Goal: Check status: Check status

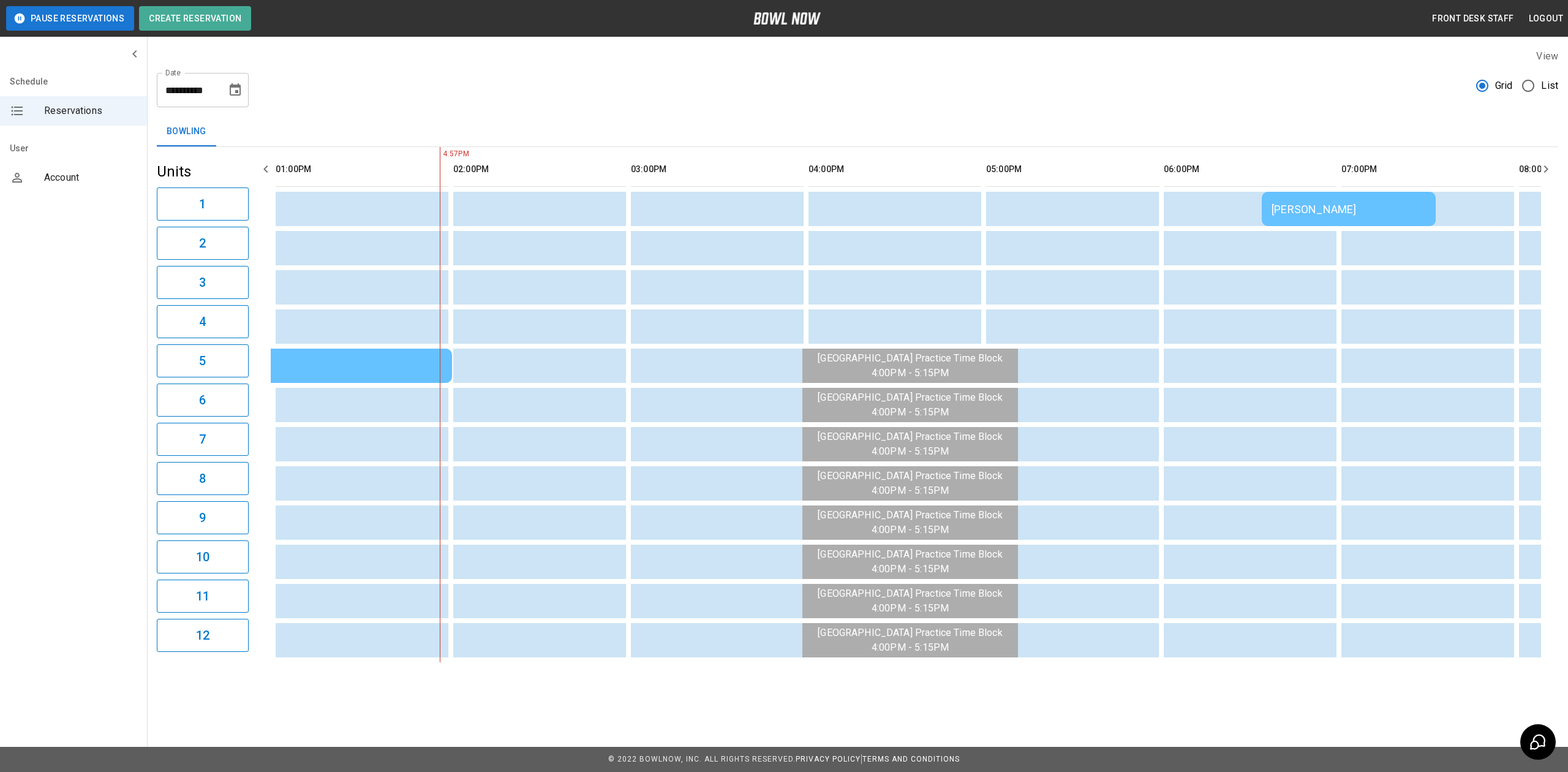
scroll to position [0, 851]
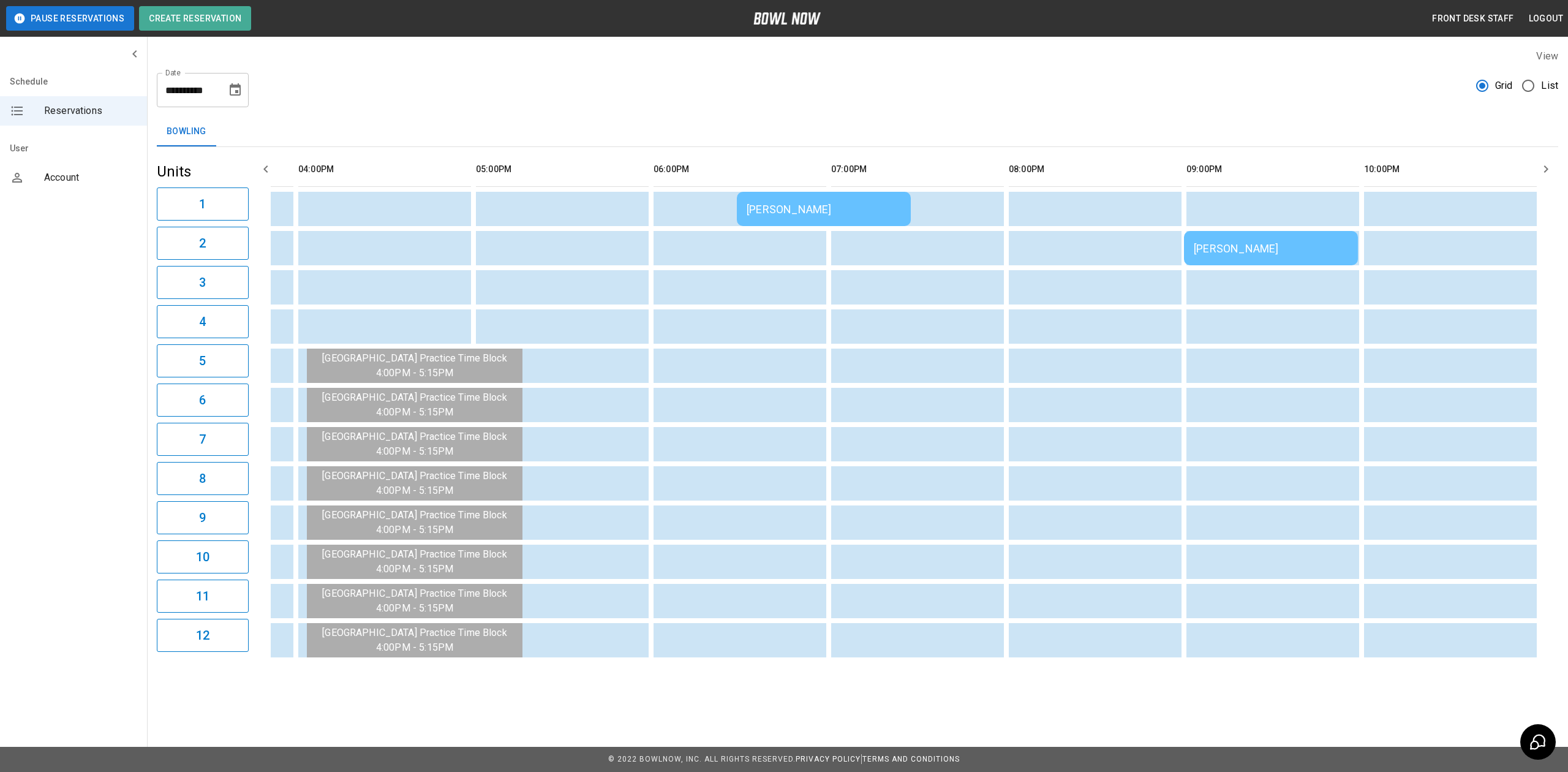
click at [798, 201] on td "[PERSON_NAME]" at bounding box center [824, 209] width 174 height 34
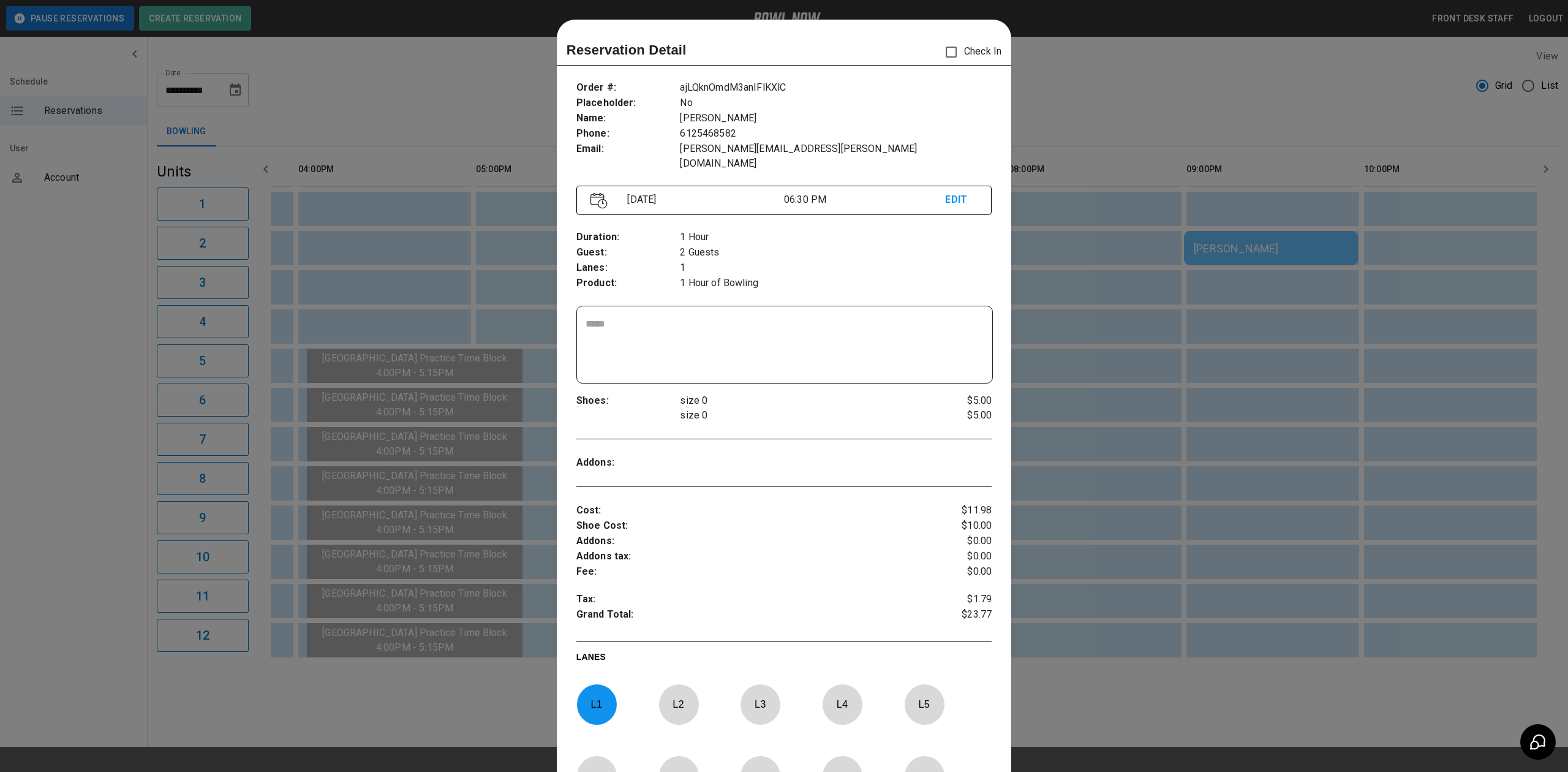
scroll to position [19, 0]
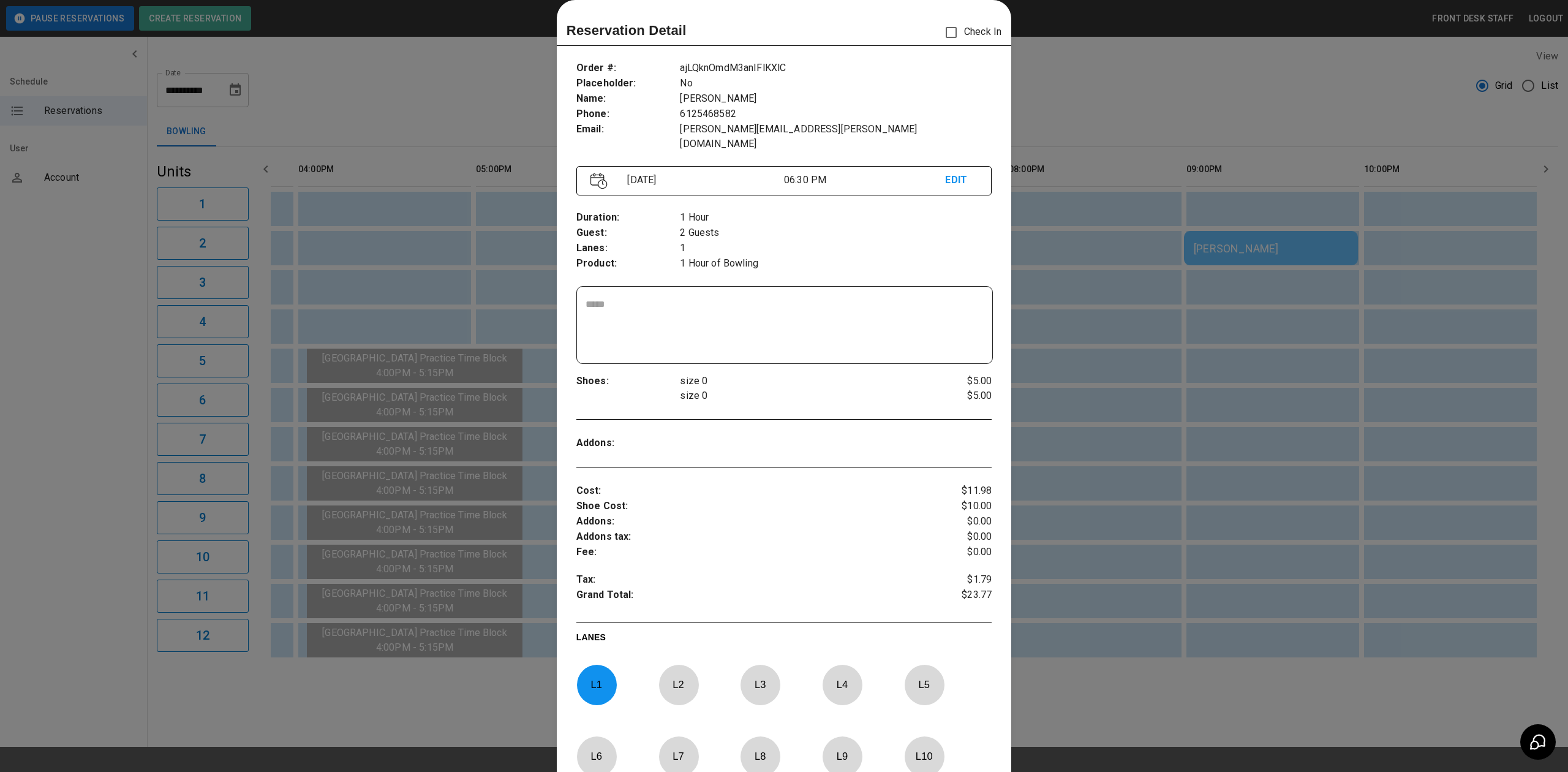
click at [1154, 350] on div at bounding box center [784, 386] width 1568 height 772
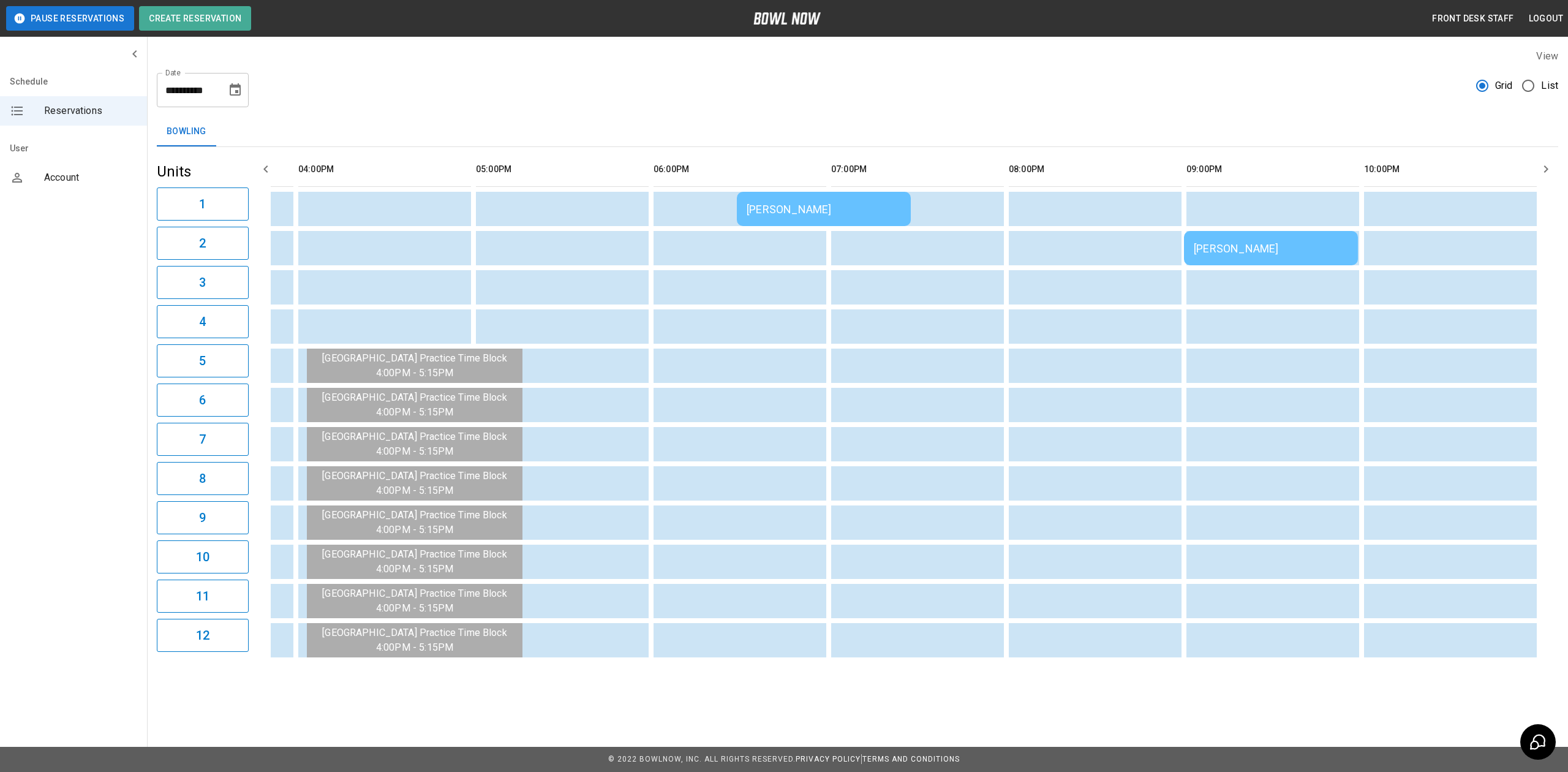
click at [833, 215] on div "[PERSON_NAME]" at bounding box center [824, 209] width 155 height 13
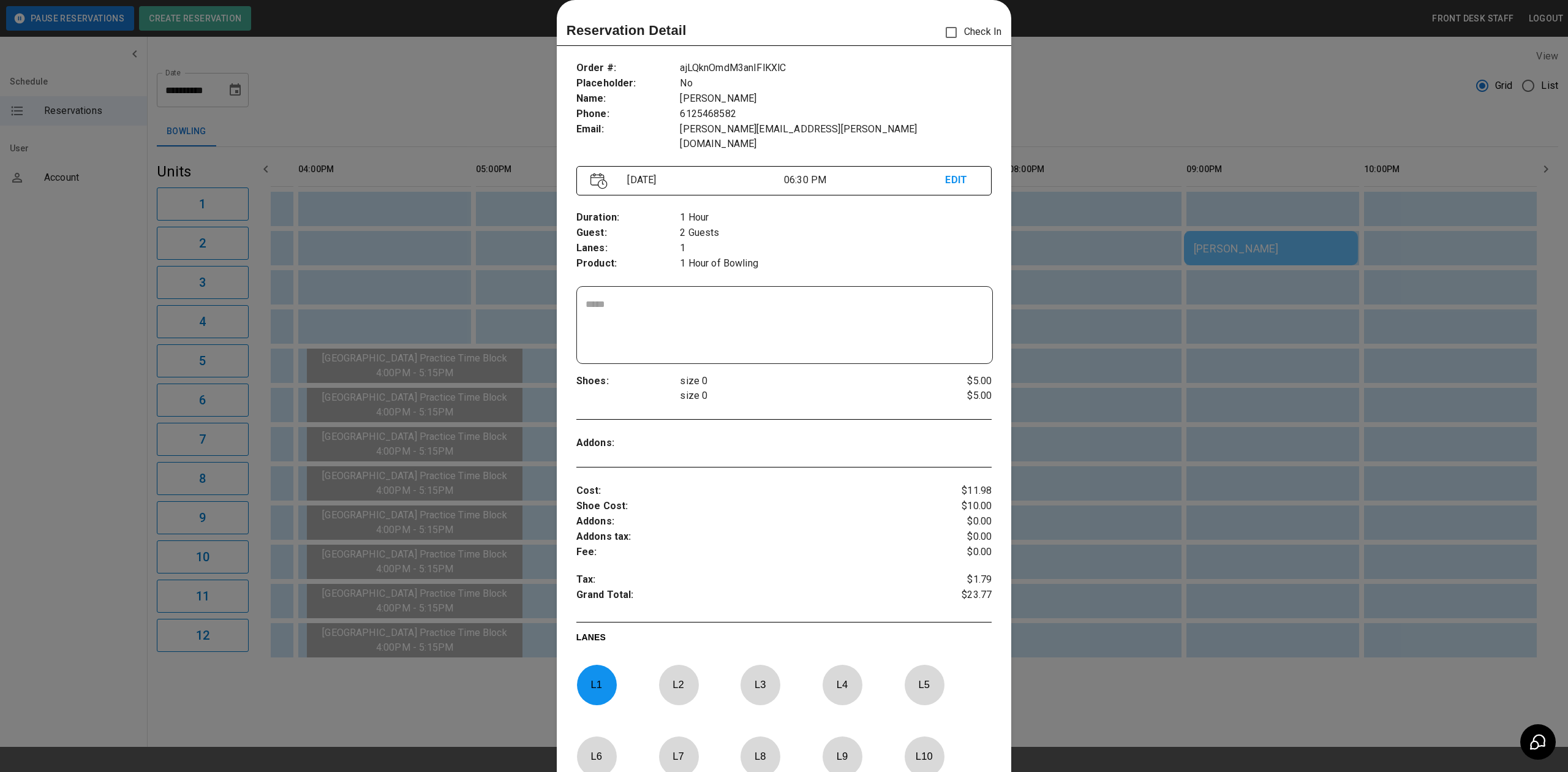
click at [1037, 319] on div at bounding box center [784, 386] width 1568 height 772
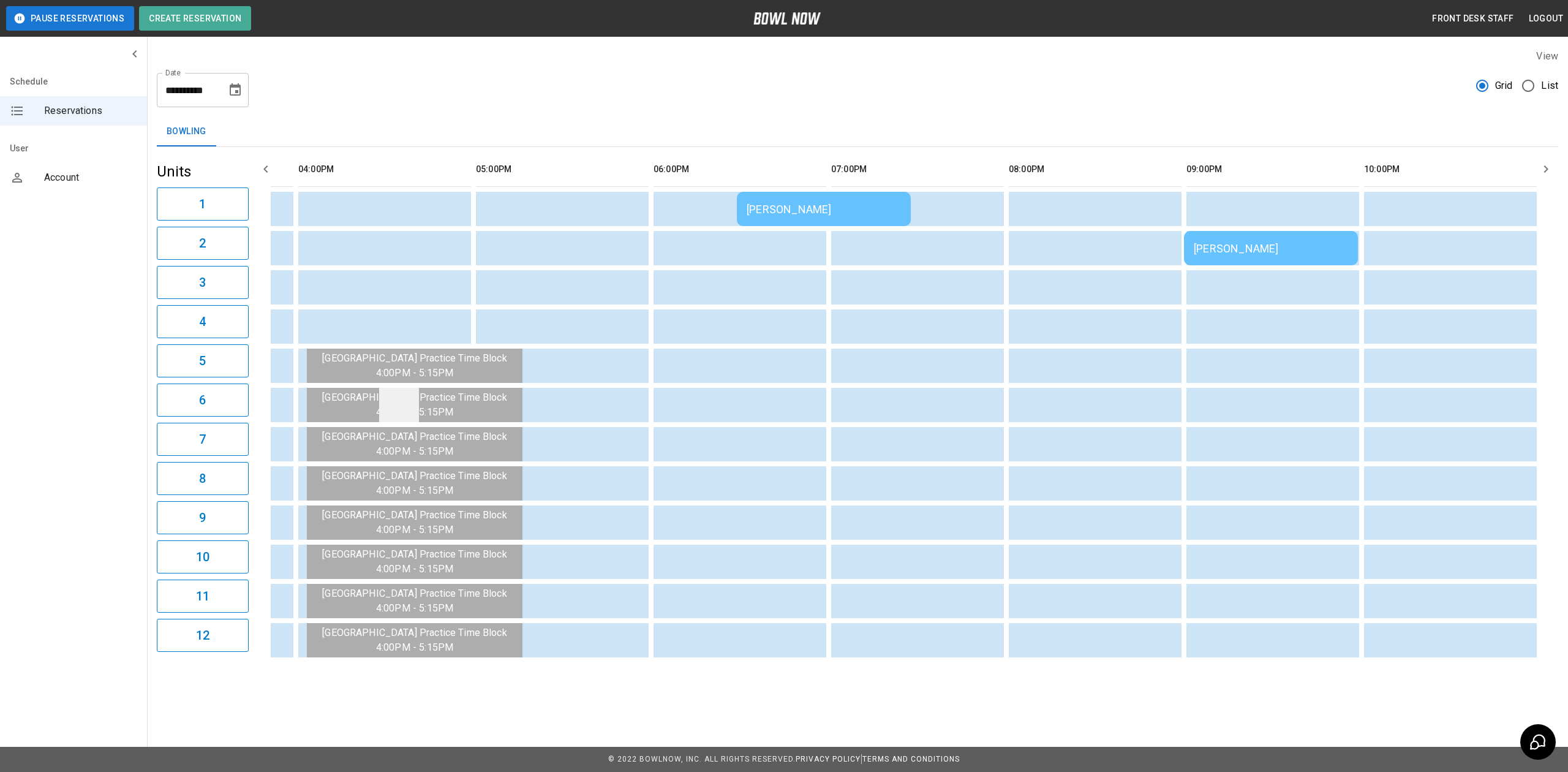
click at [417, 395] on td "sticky table" at bounding box center [399, 405] width 40 height 34
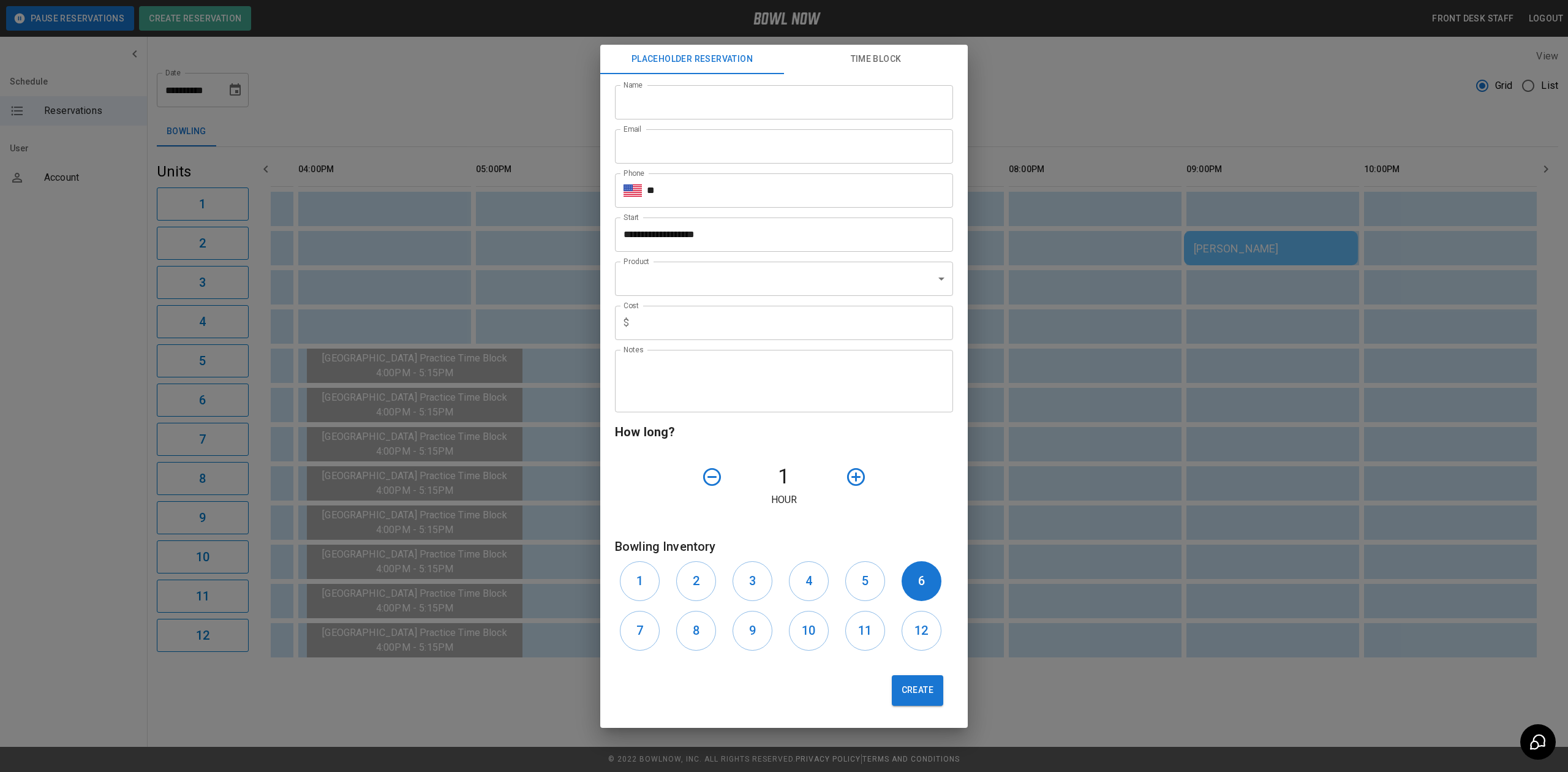
click at [1117, 456] on div "**********" at bounding box center [784, 386] width 1568 height 772
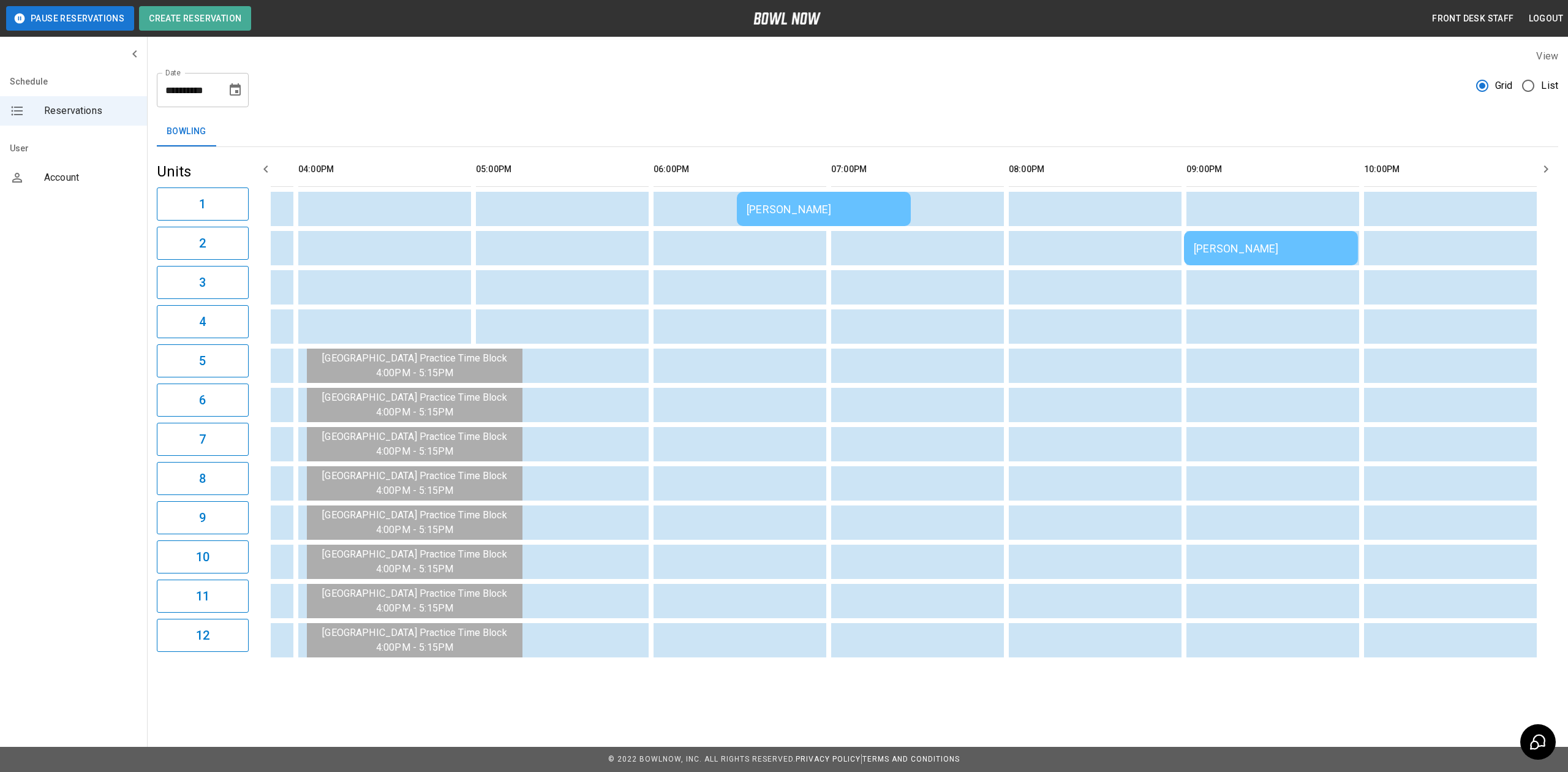
click at [761, 209] on div "[PERSON_NAME]" at bounding box center [824, 209] width 155 height 13
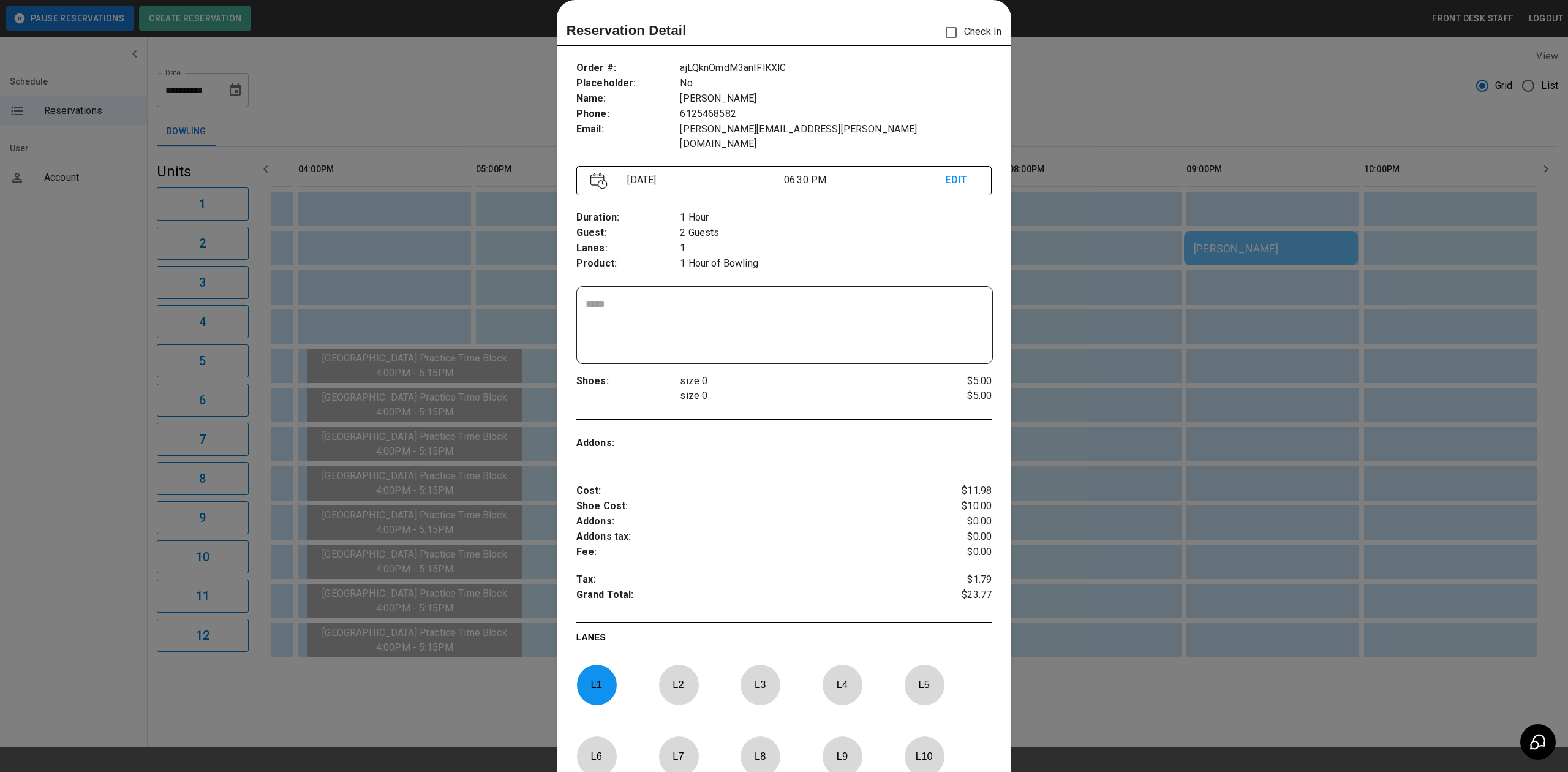
click at [1174, 283] on div at bounding box center [784, 386] width 1568 height 772
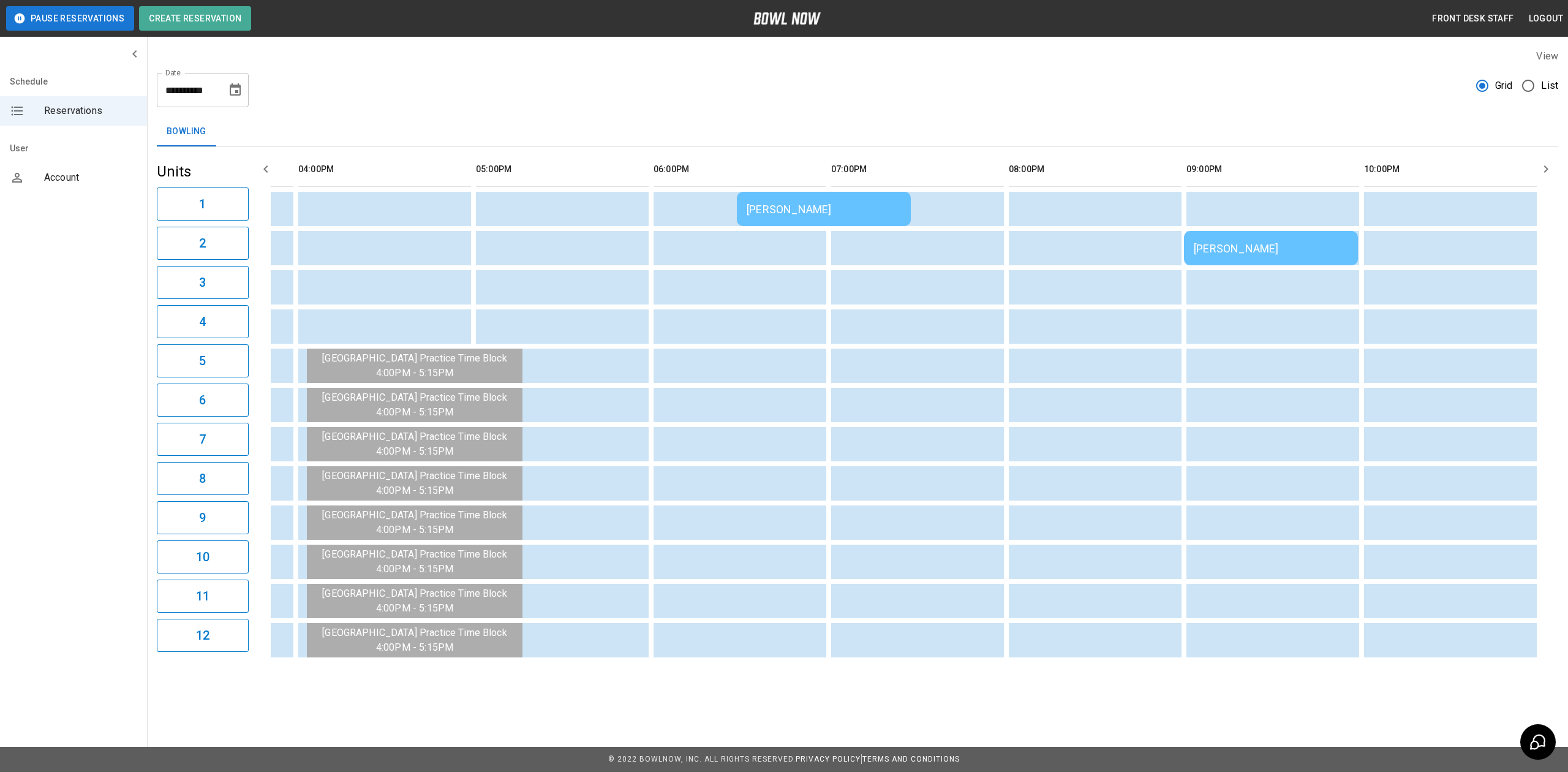
click at [781, 212] on div "[PERSON_NAME]" at bounding box center [824, 209] width 155 height 13
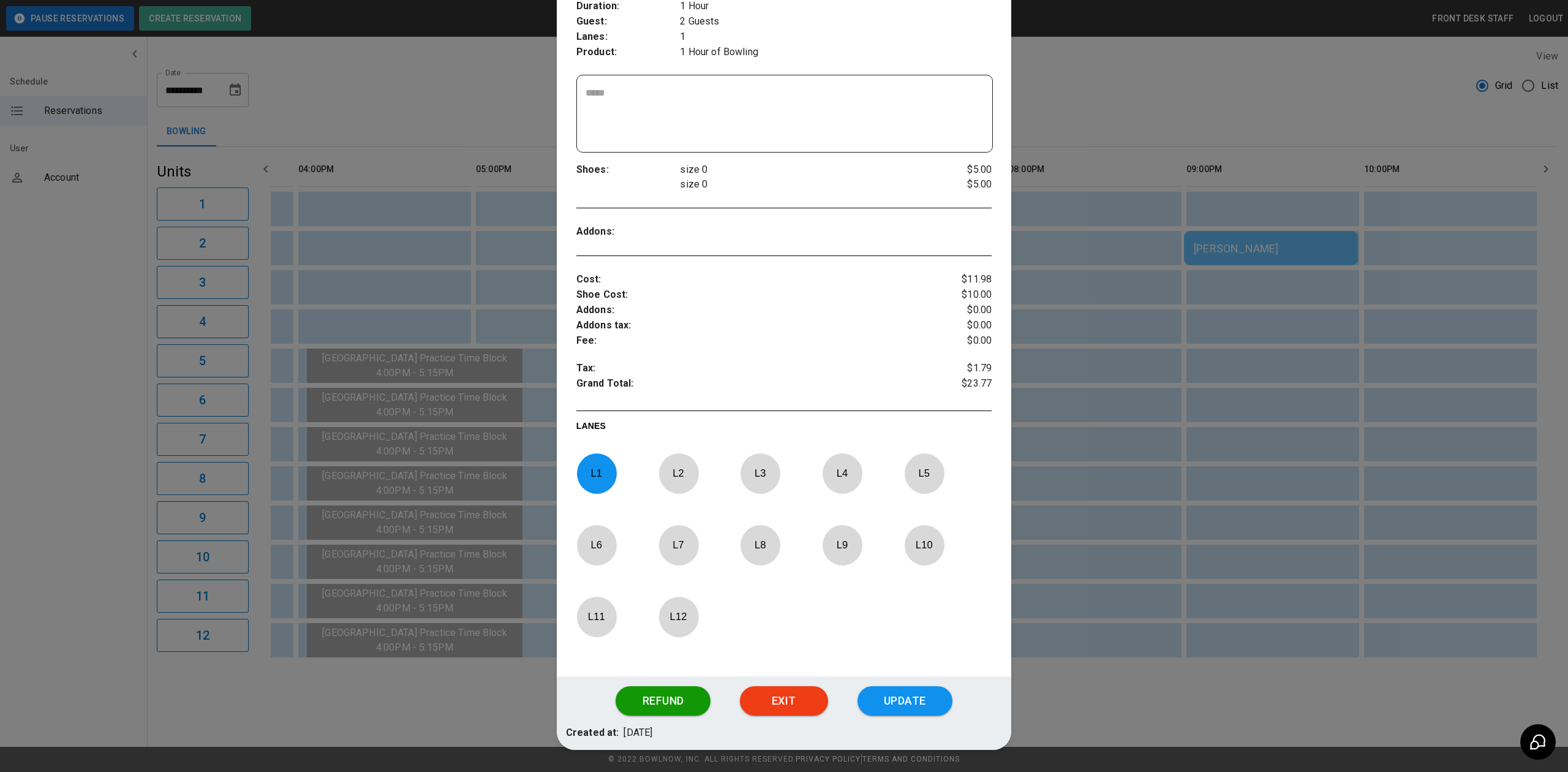
scroll to position [258, 0]
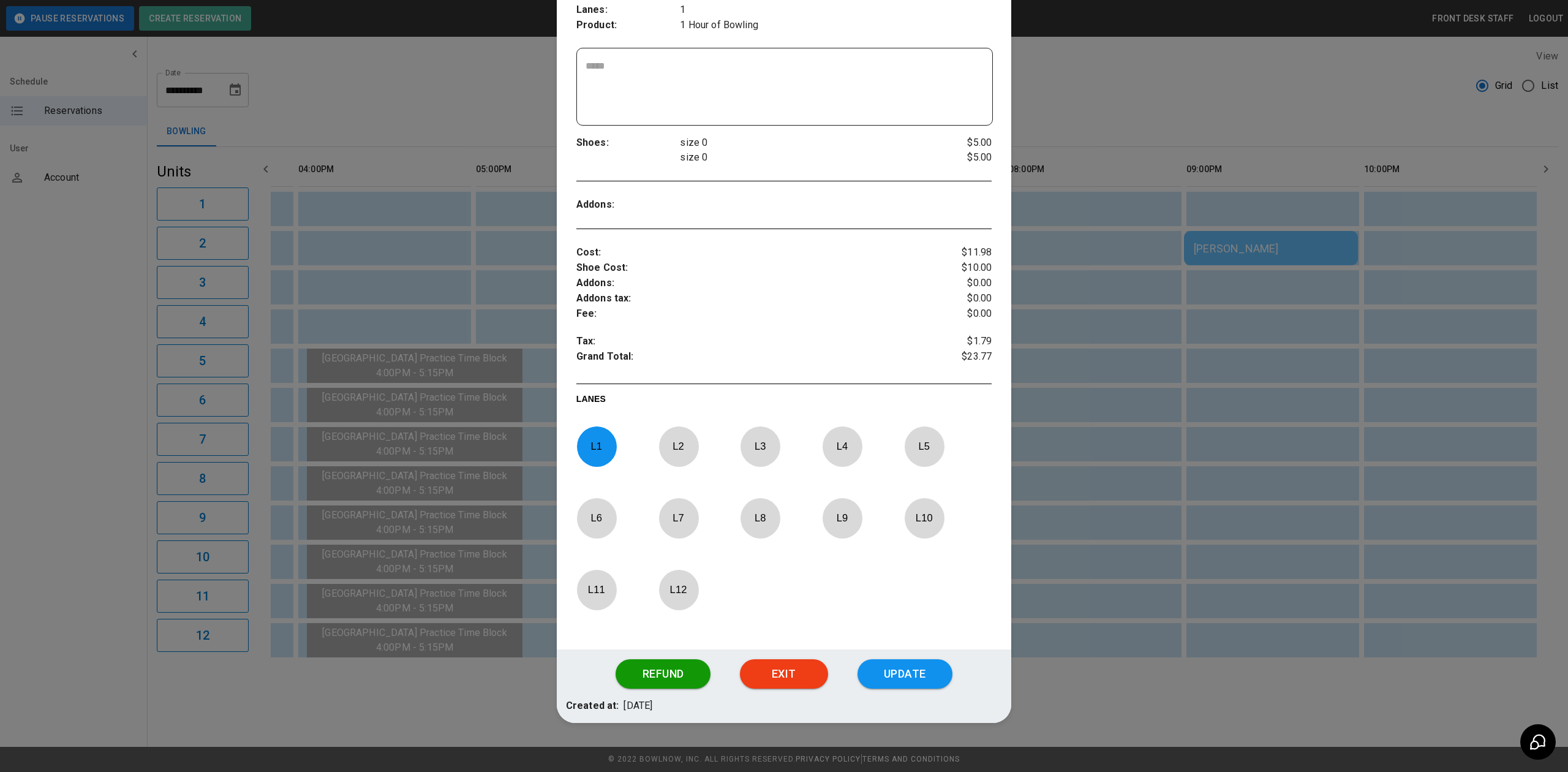
click at [1081, 395] on div at bounding box center [784, 386] width 1568 height 772
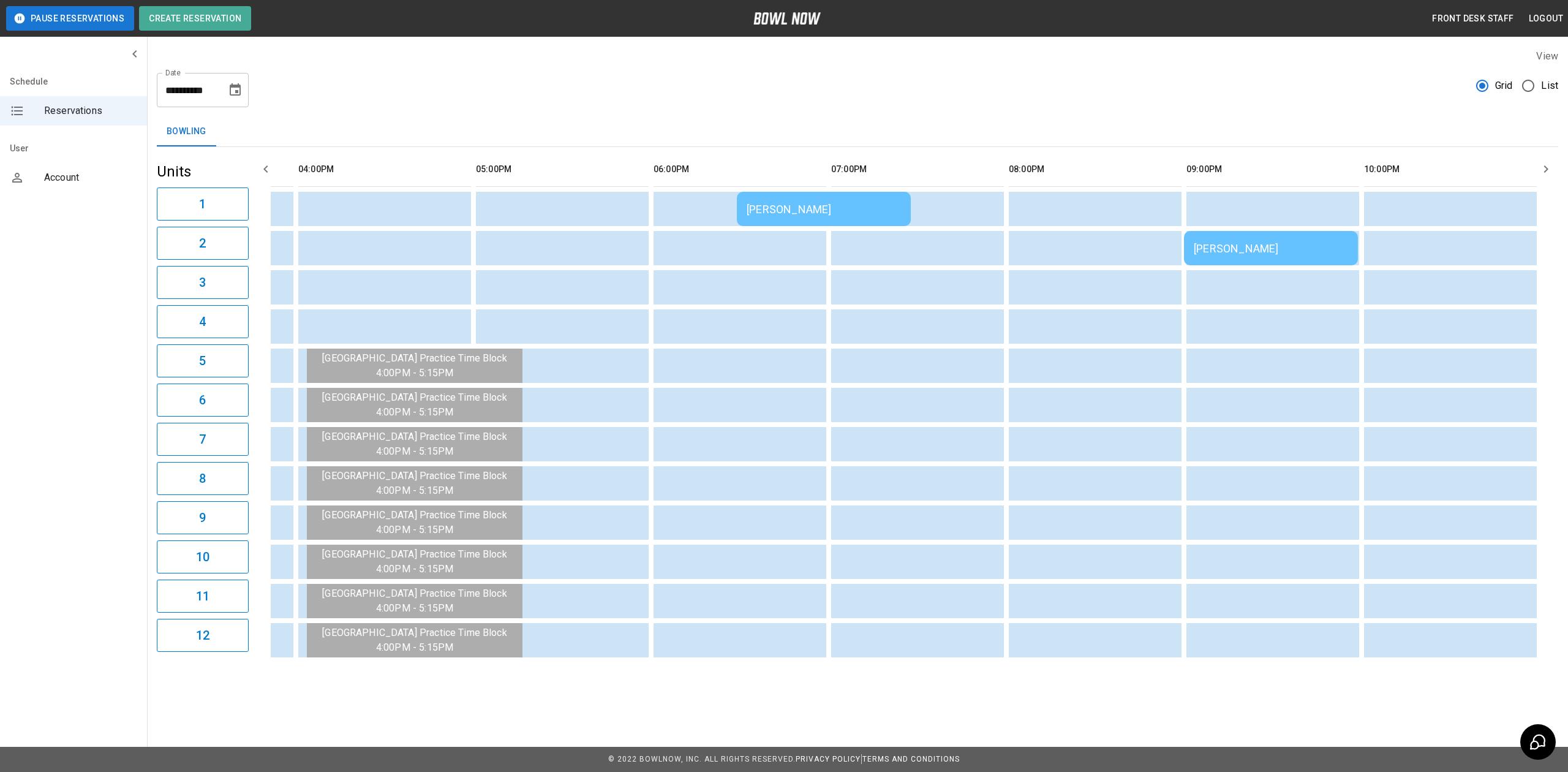
click at [787, 217] on td "[PERSON_NAME]" at bounding box center [824, 209] width 174 height 34
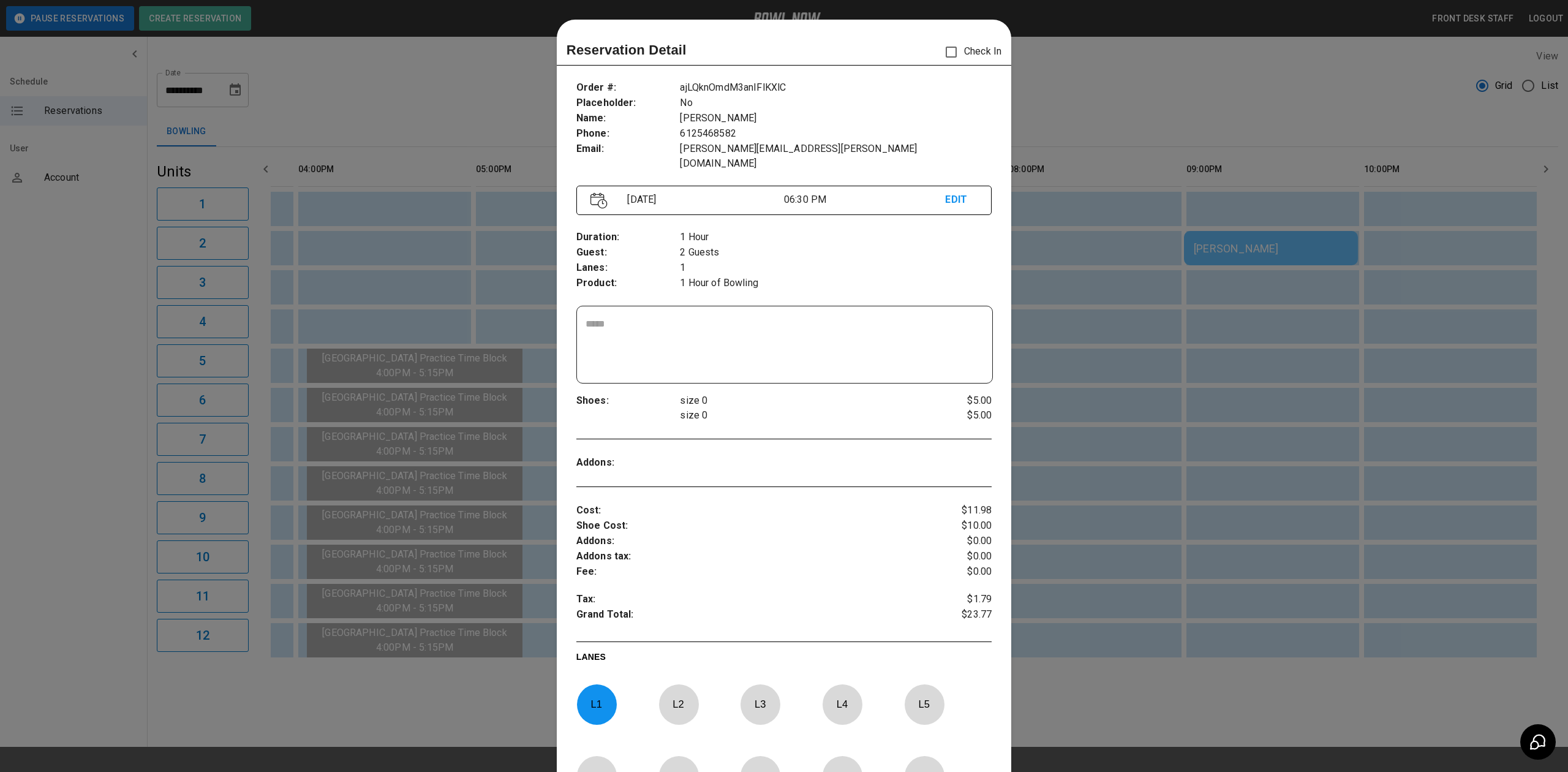
scroll to position [19, 0]
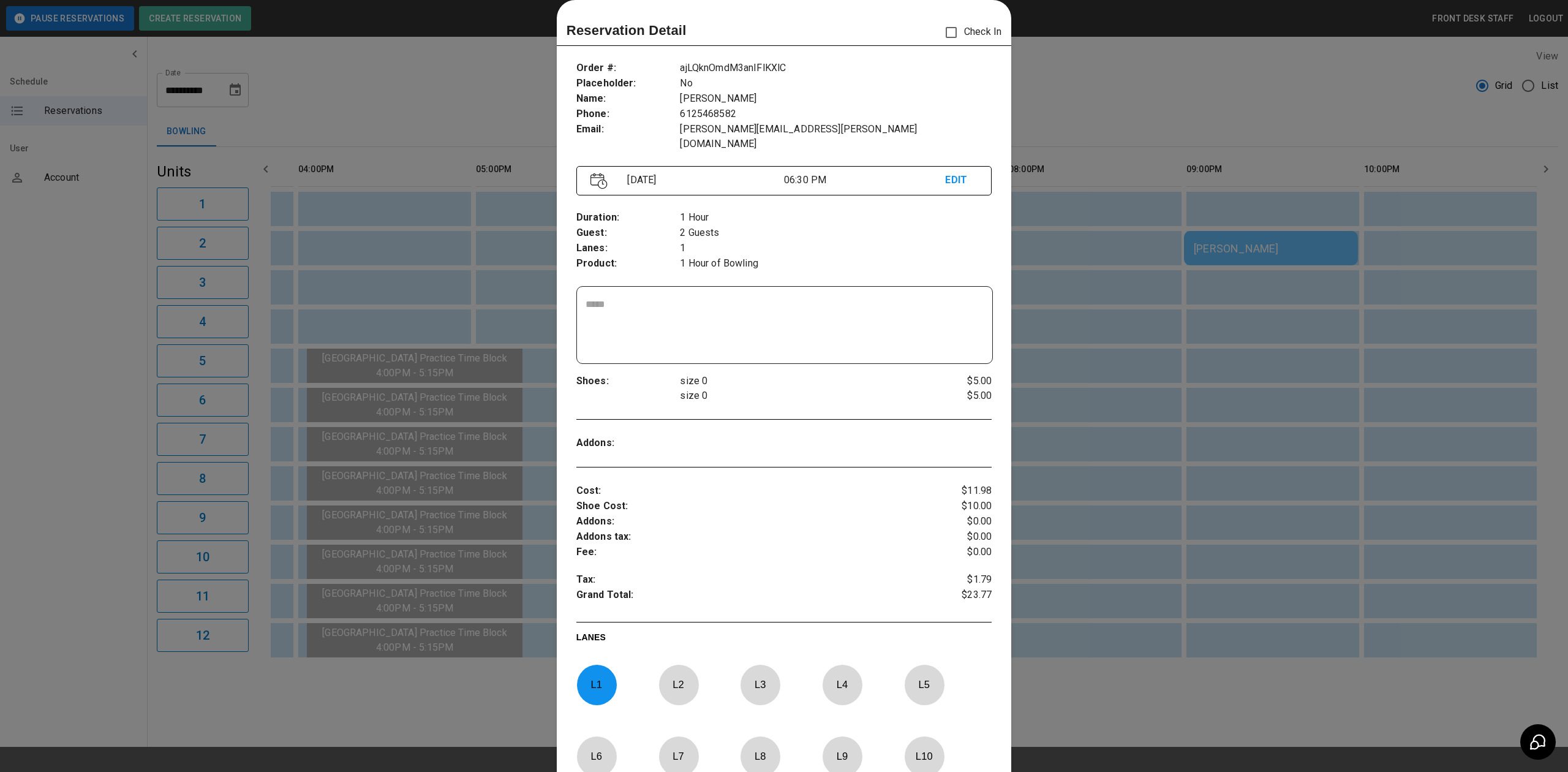
click at [1182, 280] on div at bounding box center [784, 386] width 1568 height 772
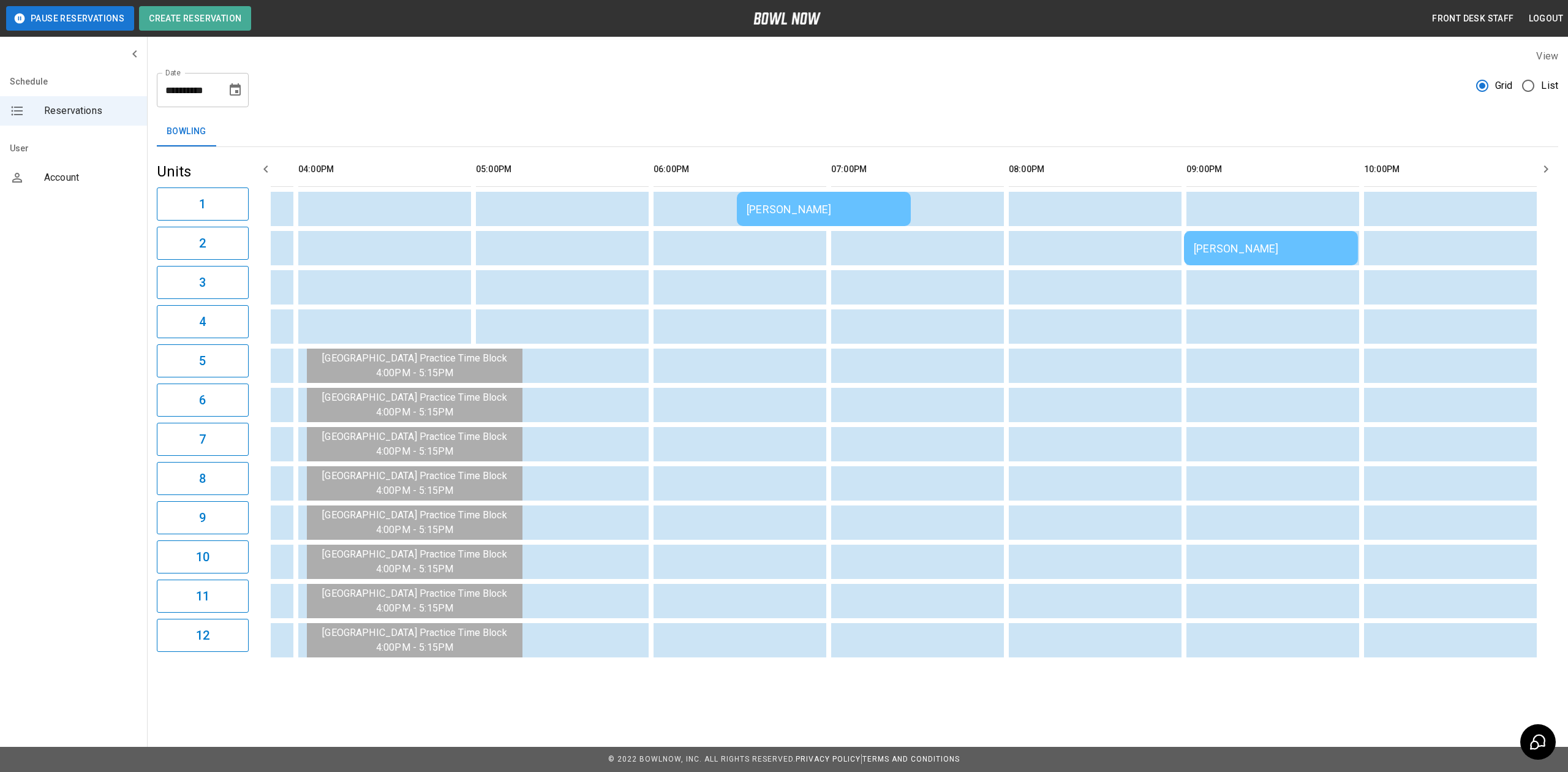
click at [854, 192] on td "[PERSON_NAME]" at bounding box center [824, 209] width 174 height 34
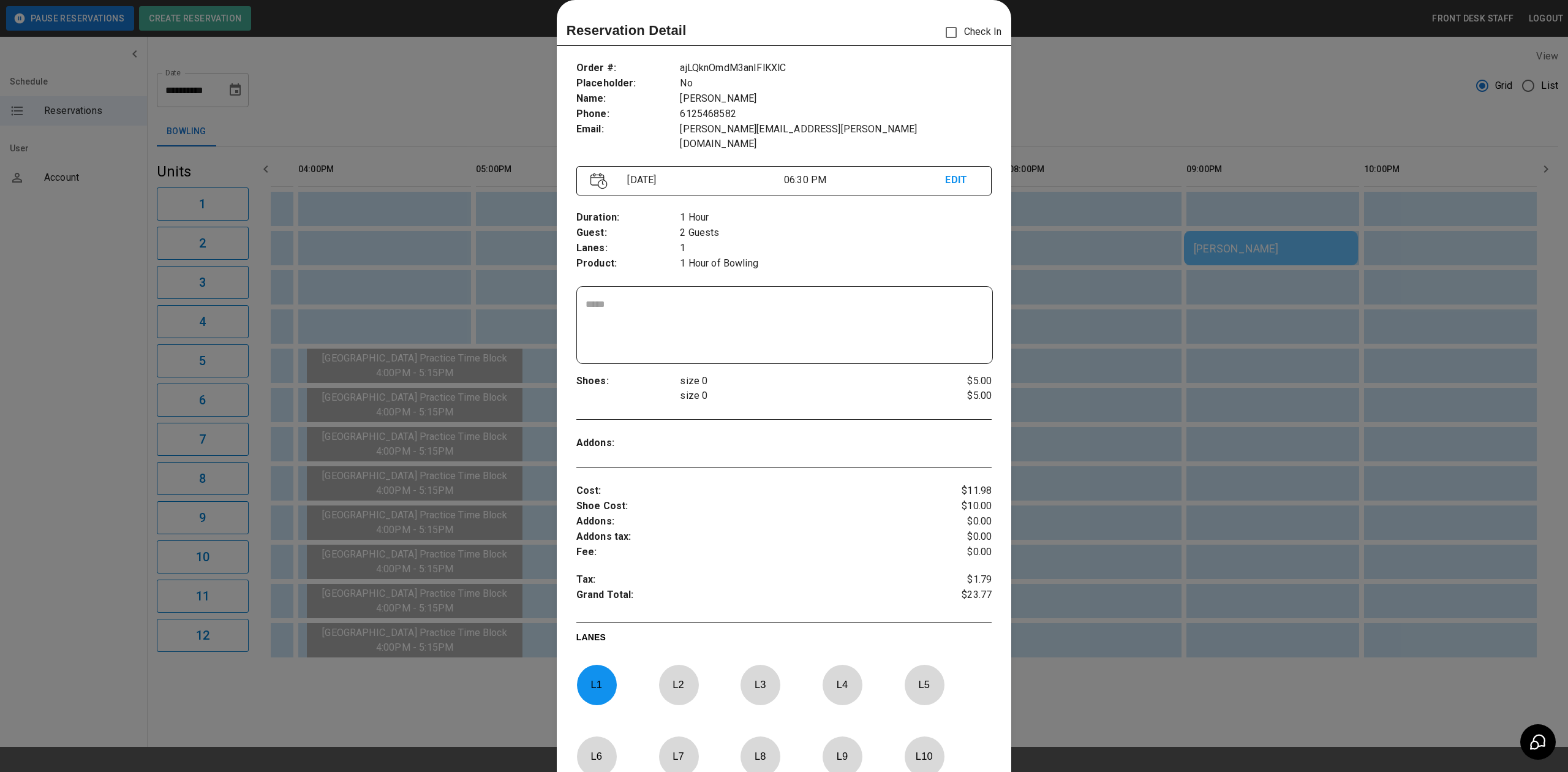
click at [1088, 253] on div at bounding box center [784, 386] width 1568 height 772
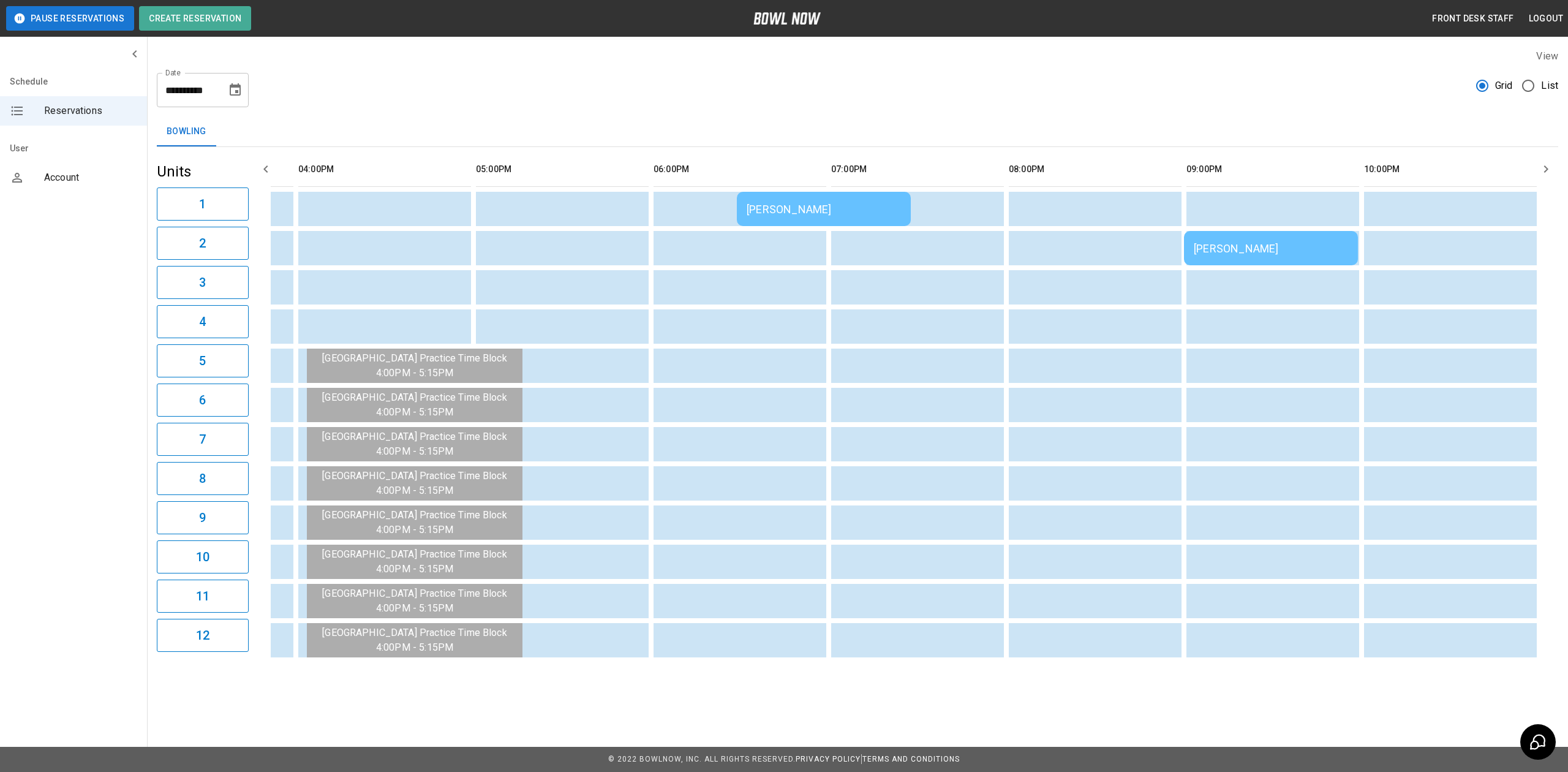
click at [785, 199] on td "[PERSON_NAME]" at bounding box center [824, 209] width 174 height 34
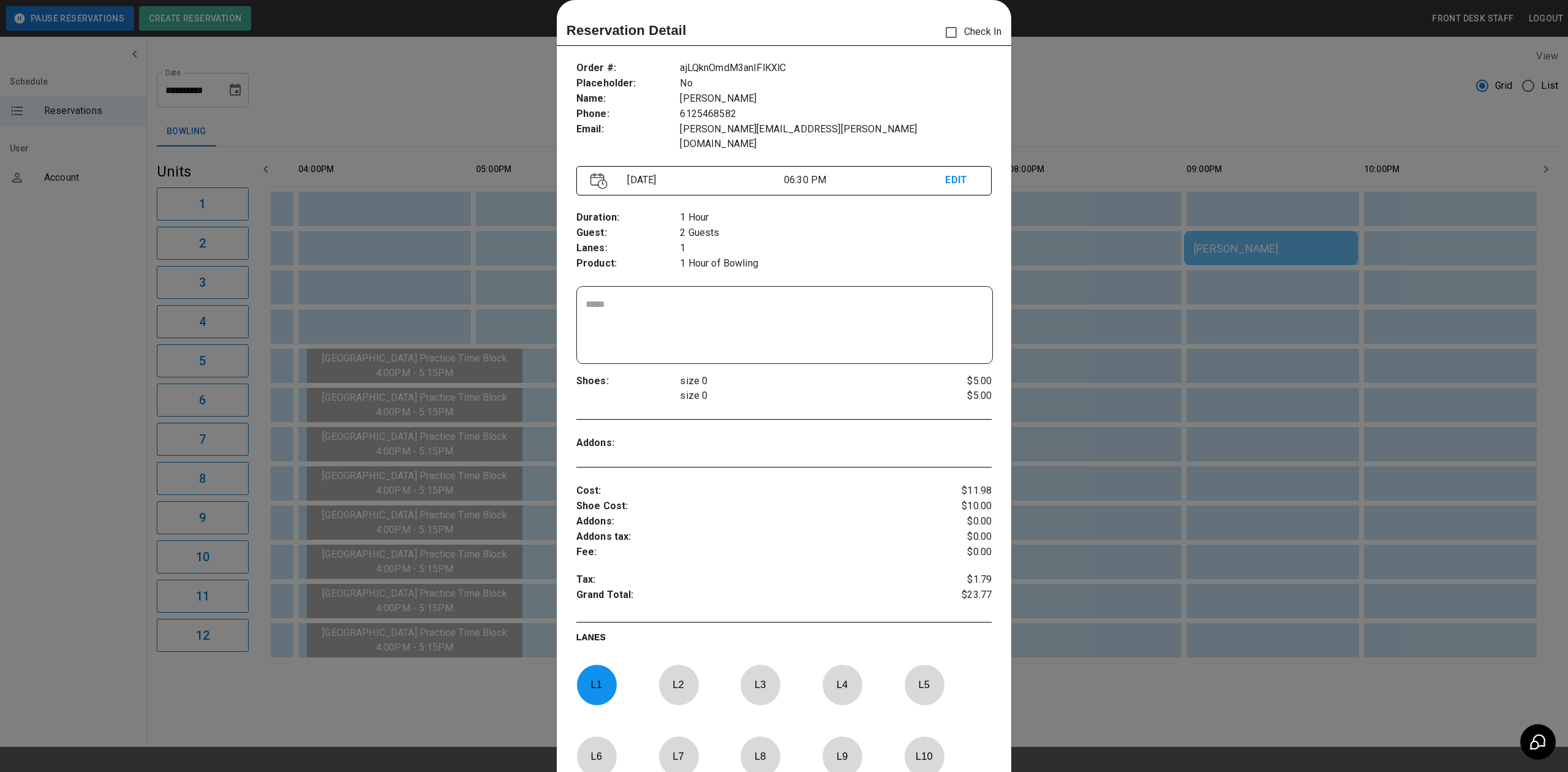
click at [1052, 267] on div at bounding box center [784, 386] width 1568 height 772
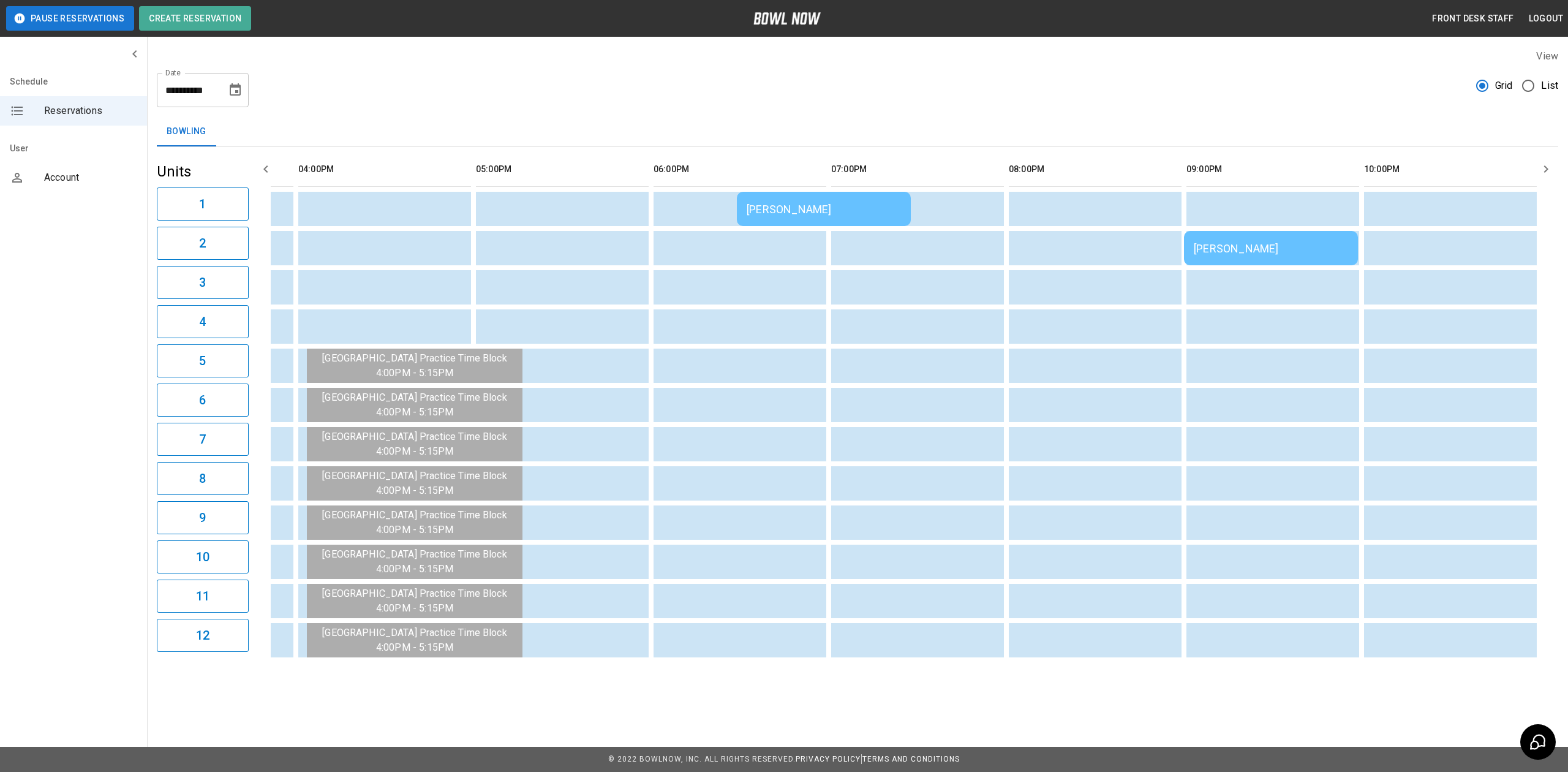
click at [764, 206] on div "[PERSON_NAME]" at bounding box center [824, 209] width 155 height 13
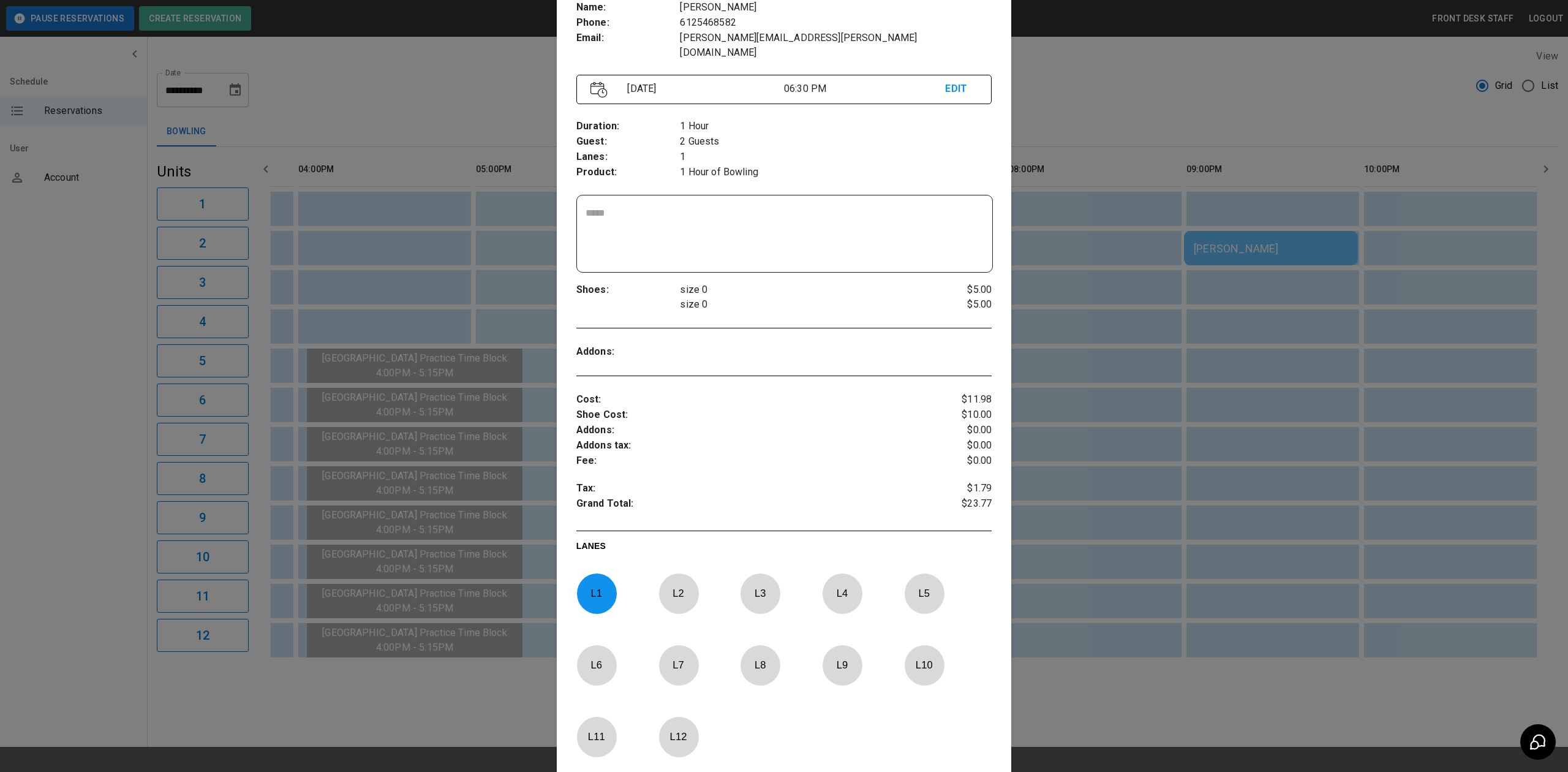
scroll to position [258, 0]
